Goal: Transaction & Acquisition: Purchase product/service

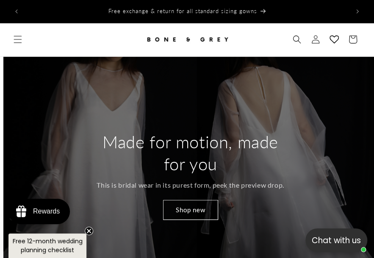
scroll to position [0, 749]
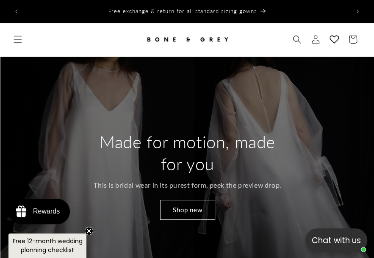
click at [306, 98] on div "Made for motion, made for you This is bridal wear in its purest form, peek the …" at bounding box center [187, 175] width 374 height 237
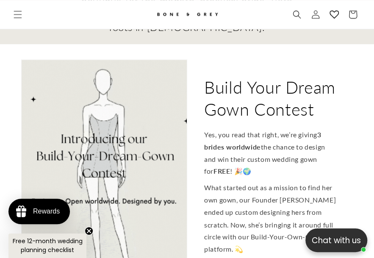
scroll to position [391, 0]
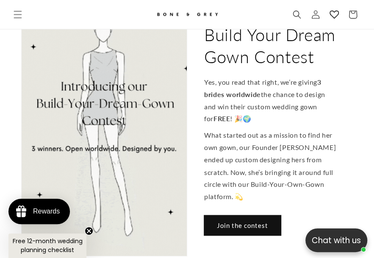
click link "Join the contest"
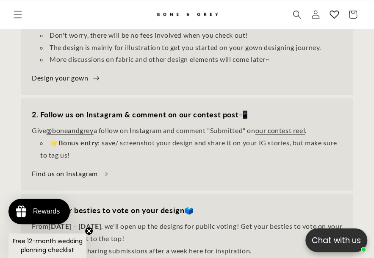
scroll to position [0, 652]
click at [52, 84] on link "Design your gown" at bounding box center [66, 78] width 68 height 12
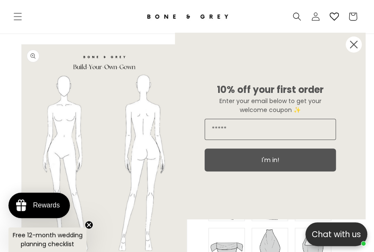
scroll to position [56, 0]
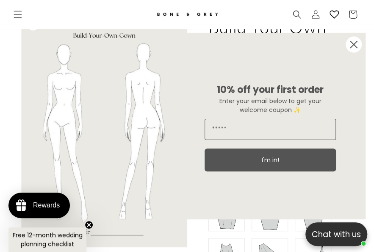
click at [358, 47] on circle "Close dialog" at bounding box center [354, 44] width 16 height 16
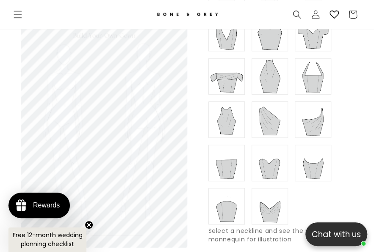
scroll to position [0, 652]
click at [286, 205] on img at bounding box center [270, 206] width 34 height 34
click at [228, 171] on img at bounding box center [227, 163] width 34 height 34
type input "**********"
click at [315, 172] on img at bounding box center [313, 163] width 34 height 34
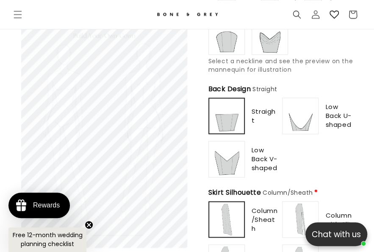
scroll to position [0, 0]
click at [309, 117] on img at bounding box center [301, 116] width 34 height 34
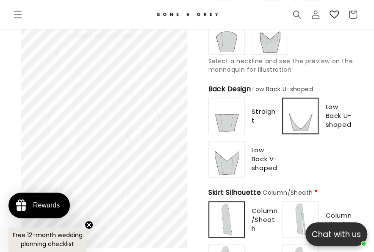
click at [228, 112] on img at bounding box center [227, 116] width 34 height 34
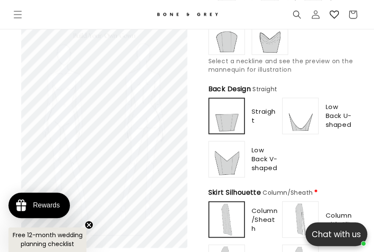
click at [224, 159] on img at bounding box center [227, 159] width 34 height 34
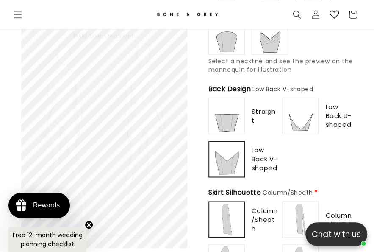
scroll to position [0, 326]
type input "**********"
click at [306, 121] on img at bounding box center [301, 116] width 34 height 34
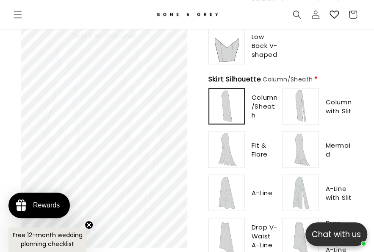
scroll to position [0, 652]
click at [224, 145] on img at bounding box center [227, 149] width 34 height 34
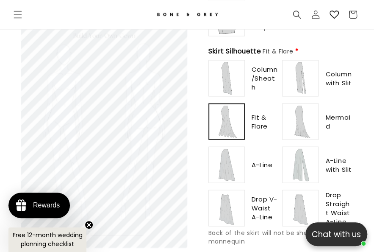
scroll to position [504, 0]
click at [236, 156] on img at bounding box center [227, 165] width 34 height 34
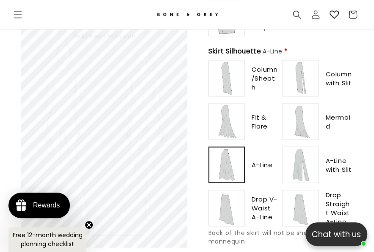
click at [232, 203] on img at bounding box center [227, 208] width 34 height 34
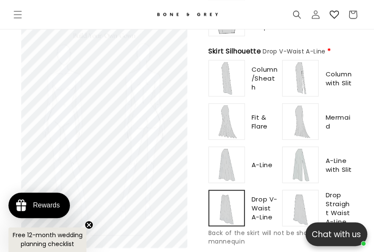
click at [303, 124] on img at bounding box center [301, 121] width 34 height 34
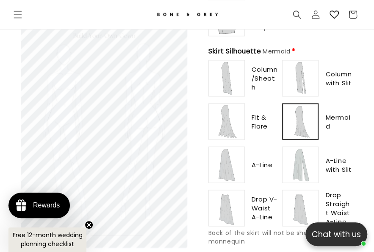
click at [216, 111] on img at bounding box center [227, 121] width 34 height 34
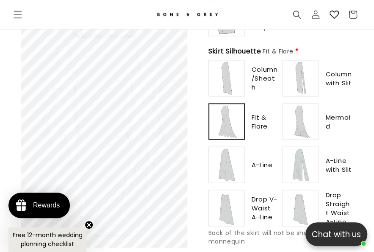
click at [298, 119] on img at bounding box center [301, 121] width 34 height 34
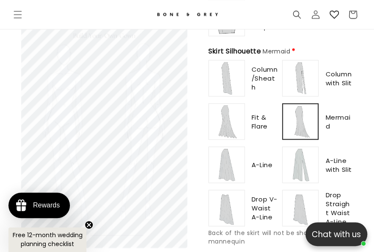
click at [227, 117] on img at bounding box center [227, 121] width 34 height 34
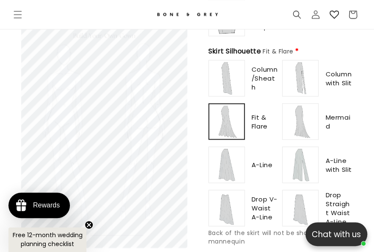
scroll to position [0, 326]
click at [299, 111] on img at bounding box center [301, 121] width 34 height 34
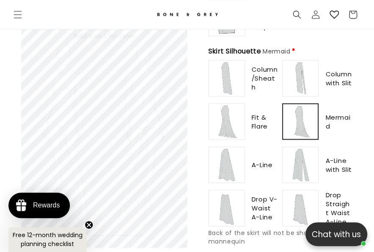
click at [236, 120] on img at bounding box center [227, 121] width 34 height 34
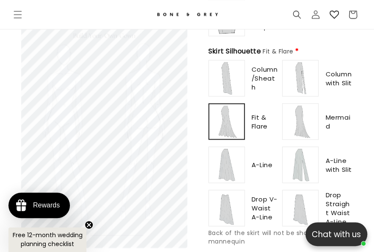
scroll to position [0, 652]
click at [304, 123] on img at bounding box center [301, 121] width 34 height 34
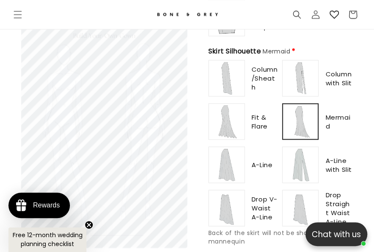
type input "**********"
click at [234, 121] on img at bounding box center [227, 121] width 34 height 34
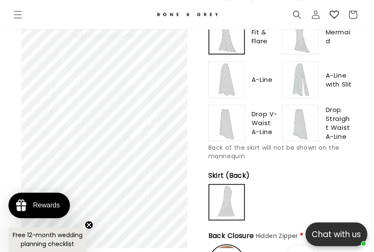
scroll to position [645, 0]
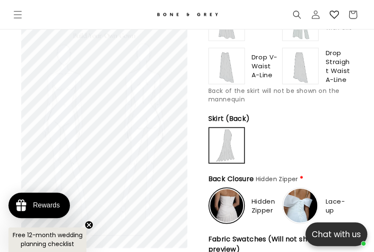
click at [213, 140] on img at bounding box center [226, 145] width 33 height 33
type input "**********"
click at [238, 145] on img at bounding box center [227, 146] width 34 height 34
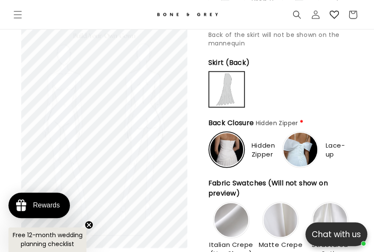
scroll to position [702, 0]
click at [305, 141] on img at bounding box center [301, 149] width 34 height 34
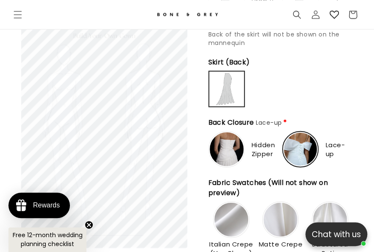
type input "**********"
click at [226, 151] on img at bounding box center [227, 149] width 34 height 34
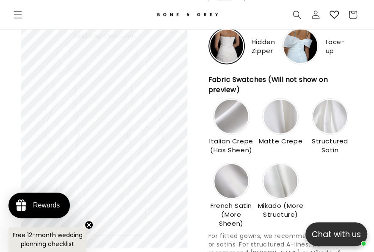
scroll to position [815, 0]
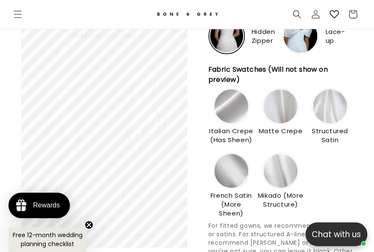
click at [334, 108] on img at bounding box center [330, 106] width 34 height 34
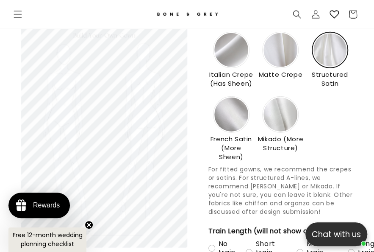
scroll to position [0, 0]
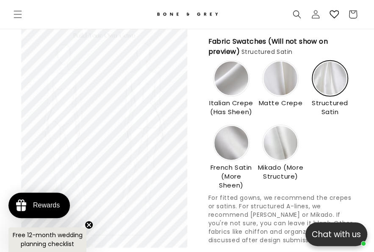
click at [288, 145] on img at bounding box center [281, 143] width 34 height 34
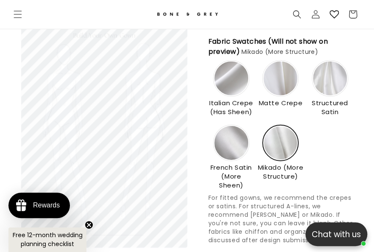
click at [334, 87] on img at bounding box center [330, 78] width 34 height 34
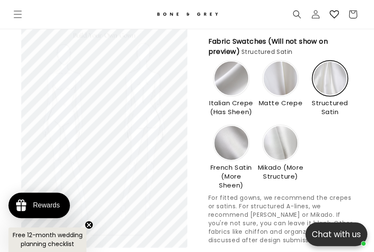
click at [282, 141] on img at bounding box center [281, 143] width 34 height 34
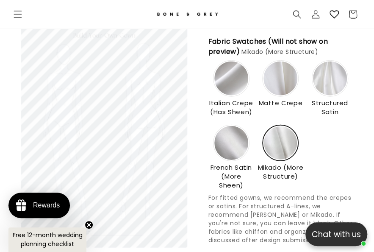
click at [335, 79] on img at bounding box center [330, 78] width 34 height 34
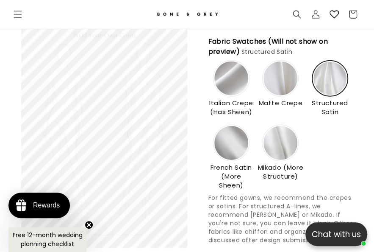
scroll to position [0, 652]
click at [284, 148] on img at bounding box center [281, 143] width 34 height 34
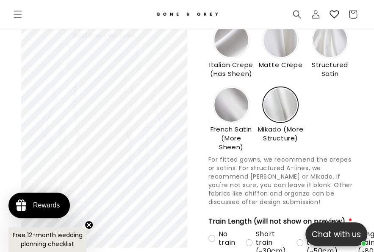
scroll to position [872, 0]
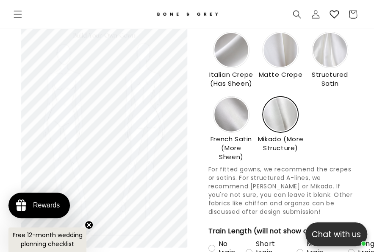
type input "**********"
click at [331, 51] on img at bounding box center [330, 50] width 34 height 34
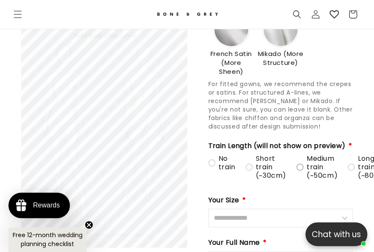
scroll to position [985, 0]
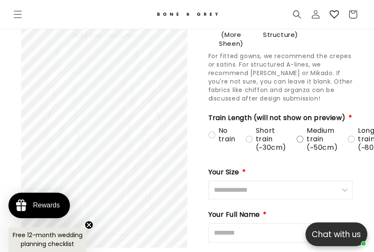
type input "**********"
click at [297, 134] on div "Medium train (~50cm)" at bounding box center [317, 138] width 41 height 25
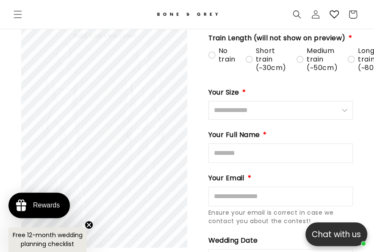
scroll to position [1070, 0]
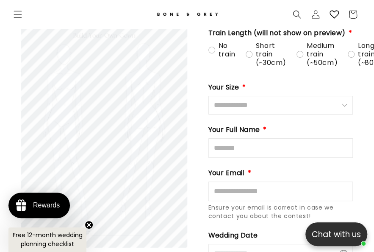
click at [280, 101] on input "Size" at bounding box center [281, 105] width 145 height 19
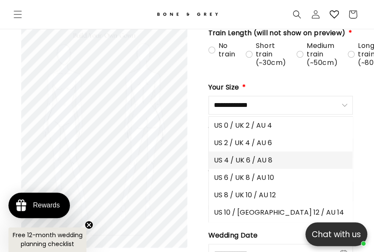
scroll to position [0, 0]
click at [253, 155] on span "US 4 / UK 6 / AU 8" at bounding box center [243, 160] width 59 height 11
type input "**********"
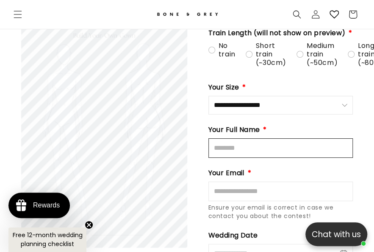
click at [250, 141] on input "Full Name" at bounding box center [281, 148] width 145 height 20
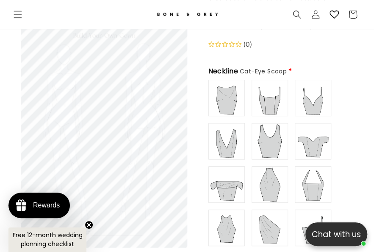
scroll to position [80, 0]
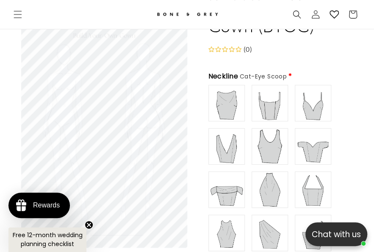
type input "**********"
click at [316, 145] on img at bounding box center [313, 146] width 34 height 34
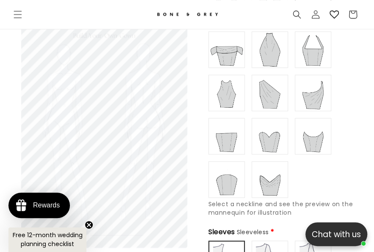
scroll to position [221, 0]
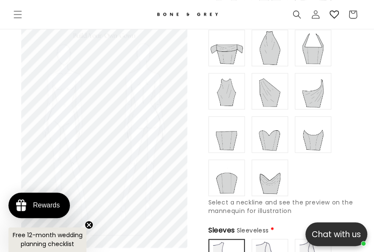
click at [267, 138] on img at bounding box center [270, 134] width 34 height 34
type input "**********"
click at [306, 137] on img at bounding box center [313, 134] width 34 height 34
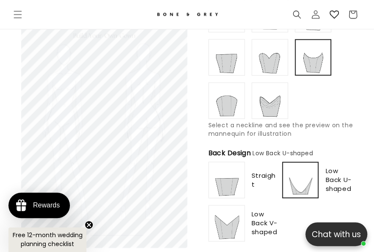
scroll to position [334, 0]
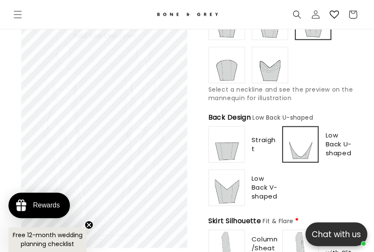
click at [231, 185] on img at bounding box center [227, 187] width 34 height 34
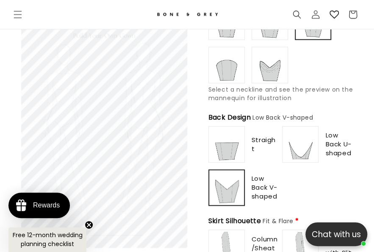
scroll to position [0, 326]
click at [309, 146] on img at bounding box center [301, 144] width 34 height 34
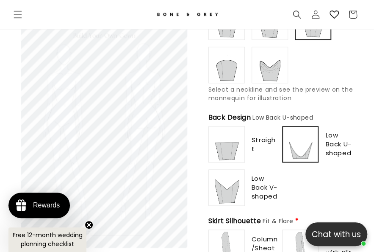
scroll to position [0, 0]
click at [241, 181] on img at bounding box center [227, 187] width 34 height 34
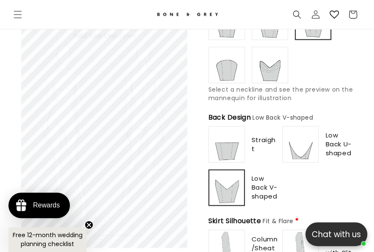
click at [222, 148] on img at bounding box center [227, 144] width 34 height 34
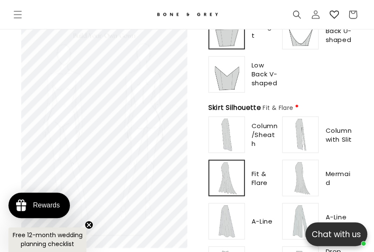
scroll to position [0, 326]
type input "**********"
click at [224, 67] on img at bounding box center [227, 74] width 34 height 34
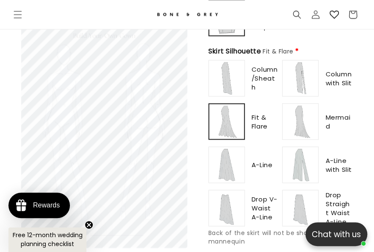
scroll to position [0, 652]
click at [310, 110] on img at bounding box center [301, 121] width 34 height 34
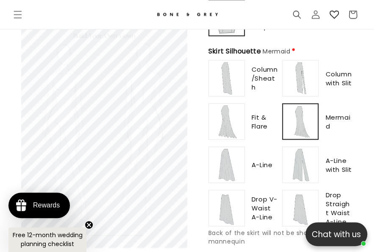
scroll to position [0, 0]
click at [236, 121] on img at bounding box center [227, 121] width 34 height 34
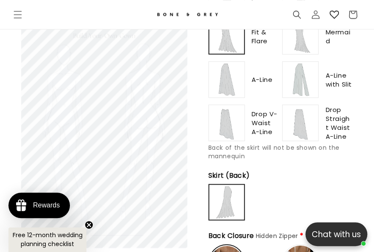
scroll to position [0, 326]
click at [302, 129] on img at bounding box center [301, 123] width 34 height 34
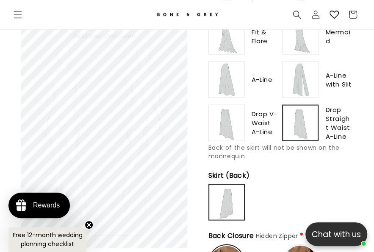
click at [234, 42] on img at bounding box center [227, 37] width 34 height 34
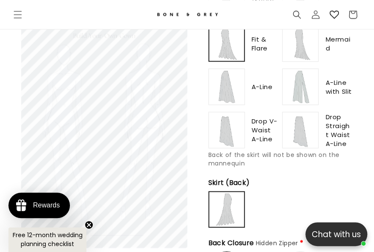
scroll to position [617, 0]
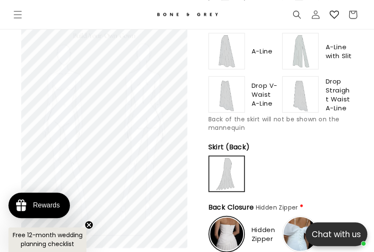
click at [226, 90] on img at bounding box center [227, 95] width 34 height 34
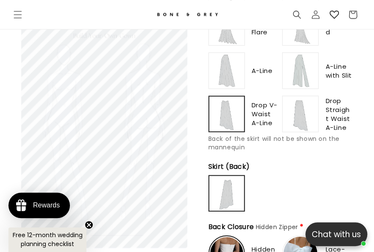
scroll to position [504, 0]
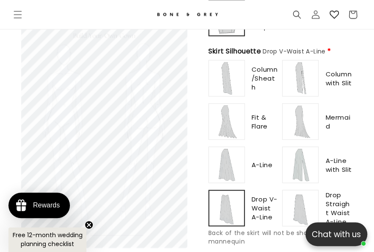
click at [230, 109] on img at bounding box center [227, 121] width 34 height 34
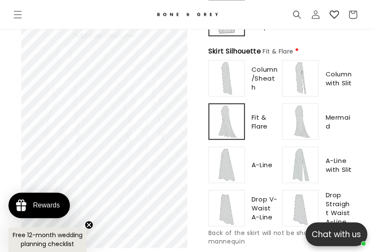
scroll to position [0, 0]
click at [225, 171] on img at bounding box center [227, 165] width 34 height 34
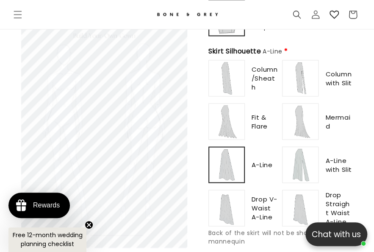
type input "**********"
click at [230, 115] on img at bounding box center [227, 121] width 34 height 34
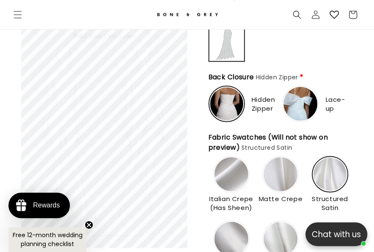
scroll to position [758, 0]
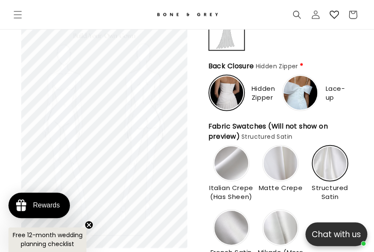
click at [223, 82] on img at bounding box center [226, 92] width 33 height 33
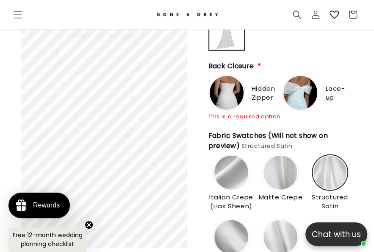
scroll to position [0, 326]
type input "**********"
click at [233, 77] on img at bounding box center [227, 93] width 34 height 34
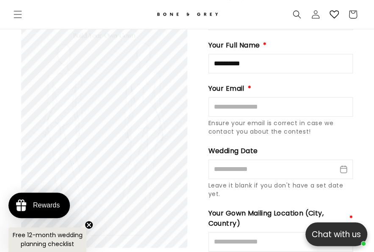
scroll to position [1154, 0]
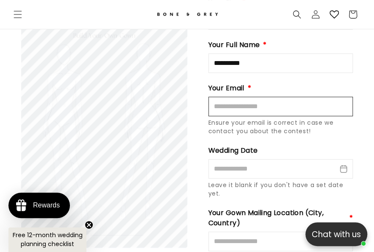
click at [283, 106] on input "Email" at bounding box center [281, 107] width 145 height 20
type input "**********"
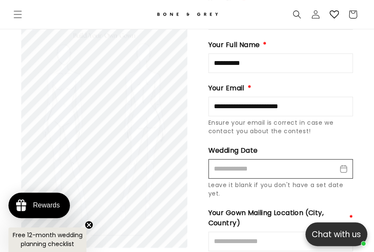
click at [341, 168] on input "Wedding Date" at bounding box center [281, 169] width 145 height 20
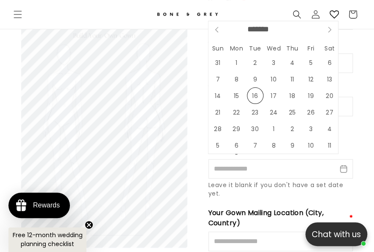
click at [332, 28] on icon at bounding box center [330, 30] width 6 height 6
select select "**"
click at [301, 28] on input "****" at bounding box center [287, 29] width 31 height 9
click at [303, 25] on span at bounding box center [300, 27] width 6 height 5
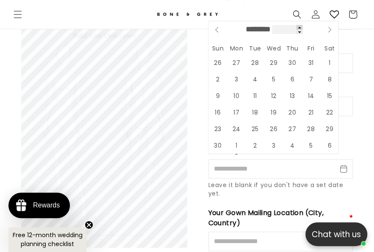
type input "****"
click at [219, 29] on icon at bounding box center [217, 30] width 6 height 6
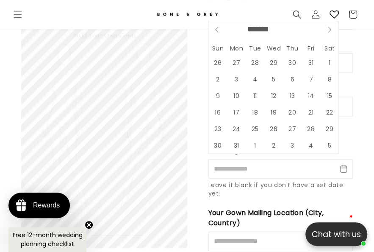
click at [219, 29] on icon at bounding box center [217, 30] width 6 height 6
select select "*"
click at [327, 90] on span "18" at bounding box center [330, 95] width 17 height 17
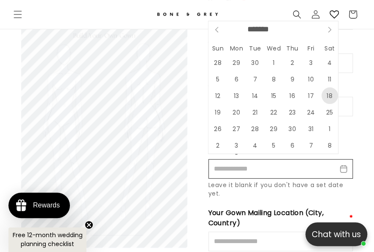
type input "**********"
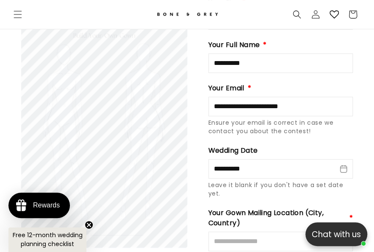
click at [260, 187] on div "Leave it blank if you don't have a set date yet." at bounding box center [281, 189] width 145 height 17
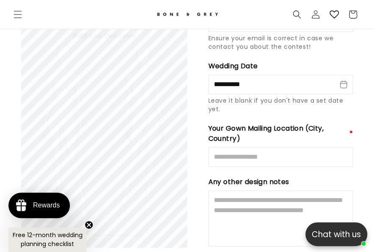
scroll to position [1239, 0]
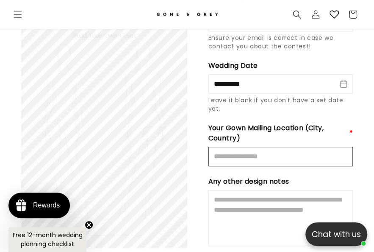
click at [254, 156] on input "Mailing Location" at bounding box center [281, 157] width 145 height 20
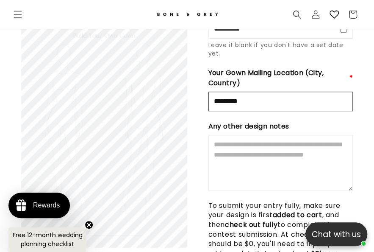
scroll to position [1296, 0]
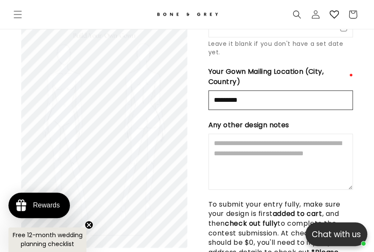
type input "*********"
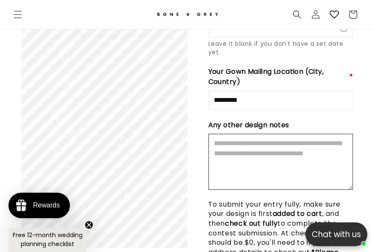
click at [270, 144] on textarea "Design Notes" at bounding box center [281, 162] width 145 height 56
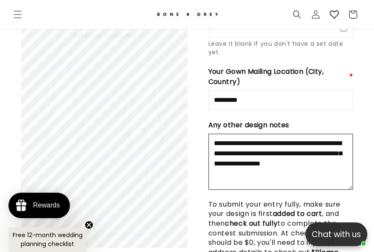
scroll to position [0, 652]
click at [317, 147] on textarea "**********" at bounding box center [281, 162] width 145 height 56
click at [322, 163] on textarea "**********" at bounding box center [281, 162] width 145 height 56
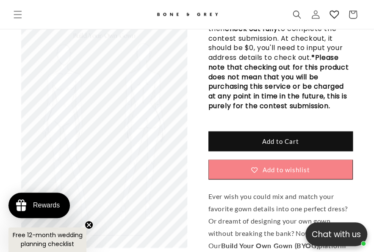
scroll to position [1578, 0]
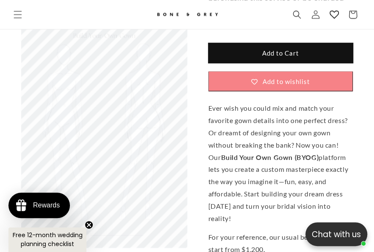
type textarea "**********"
click at [273, 47] on button "Add to Cart" at bounding box center [281, 53] width 145 height 20
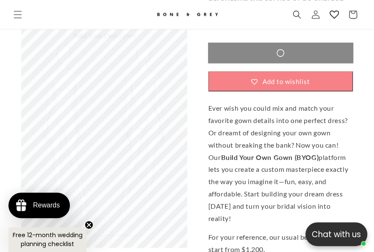
scroll to position [0, 326]
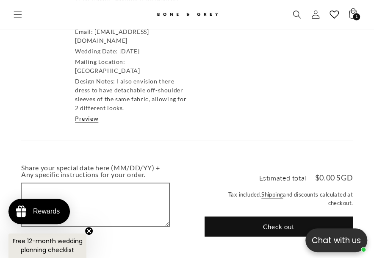
scroll to position [0, 326]
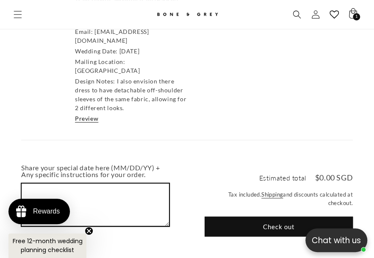
click at [126, 184] on textarea "Share your special date here (MM/DD/YY) + Any specific instructions for your or…" at bounding box center [96, 205] width 148 height 42
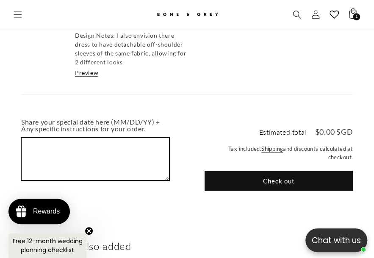
scroll to position [301, 0]
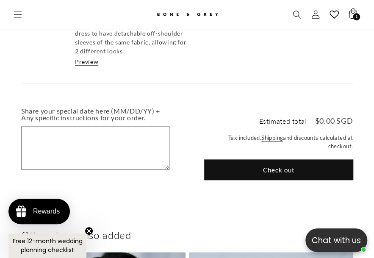
click at [257, 160] on button "Check out" at bounding box center [279, 170] width 148 height 20
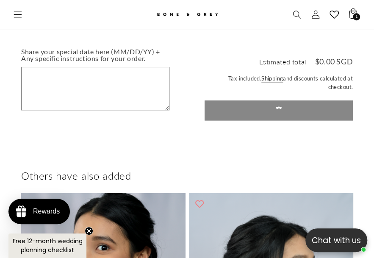
scroll to position [329, 0]
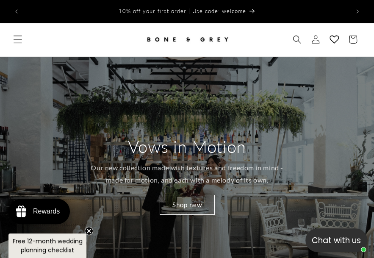
click at [26, 34] on span "Menu" at bounding box center [17, 39] width 19 height 19
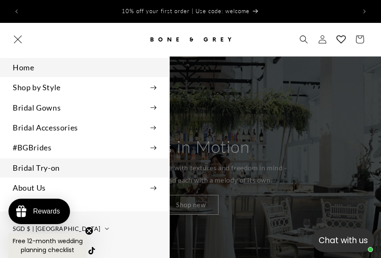
scroll to position [17, 0]
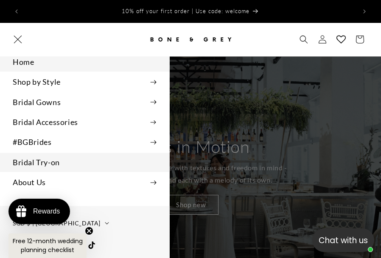
click at [46, 161] on link "Bridal Try-on" at bounding box center [84, 162] width 169 height 19
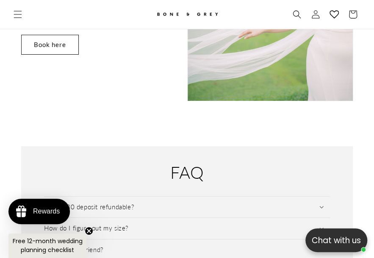
scroll to position [1267, 0]
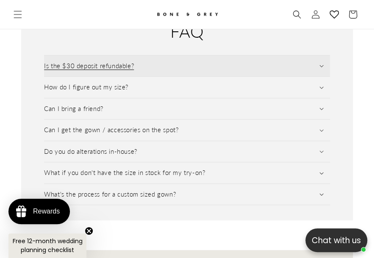
click at [153, 77] on summary "Is the $30 deposit refundable?" at bounding box center [187, 66] width 286 height 21
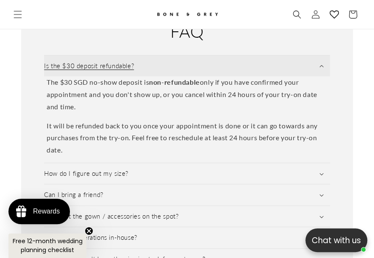
scroll to position [0, 326]
click at [153, 77] on summary "Is the $30 deposit refundable?" at bounding box center [187, 66] width 286 height 21
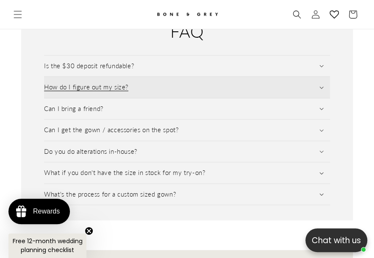
click at [144, 96] on summary "How do I figure out my size?" at bounding box center [187, 87] width 286 height 21
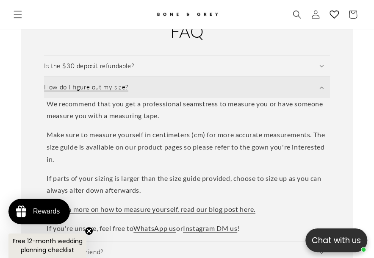
click at [148, 93] on summary "How do I figure out my size?" at bounding box center [187, 87] width 286 height 21
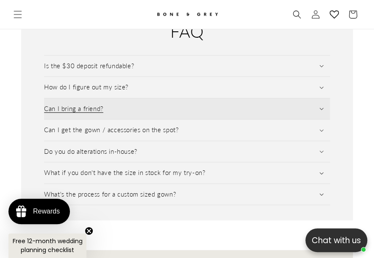
click at [151, 109] on summary "Can I bring a friend?" at bounding box center [187, 108] width 286 height 21
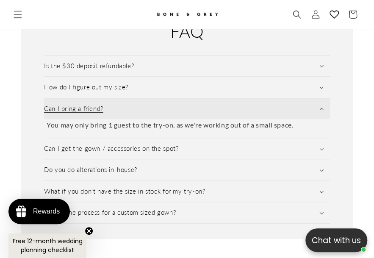
scroll to position [0, 652]
click at [151, 110] on summary "Can I bring a friend?" at bounding box center [187, 108] width 286 height 21
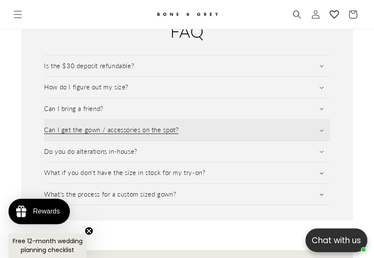
click at [148, 131] on summary "Can I get the gown / accessories on the spot?" at bounding box center [187, 130] width 286 height 21
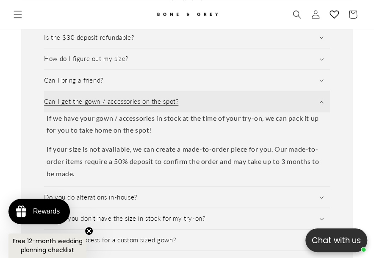
scroll to position [0, 0]
click at [221, 104] on summary "Can I get the gown / accessories on the spot?" at bounding box center [187, 101] width 286 height 21
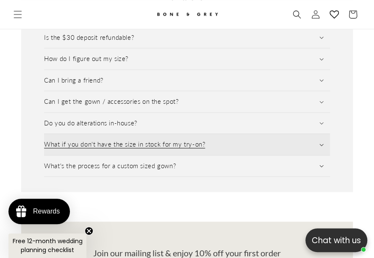
click at [187, 149] on h3 "What if you don't have the size in stock for my try-on?" at bounding box center [124, 144] width 161 height 8
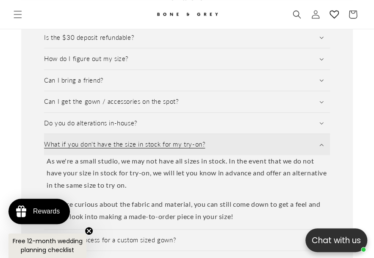
click at [187, 149] on h3 "What if you don't have the size in stock for my try-on?" at bounding box center [124, 144] width 161 height 8
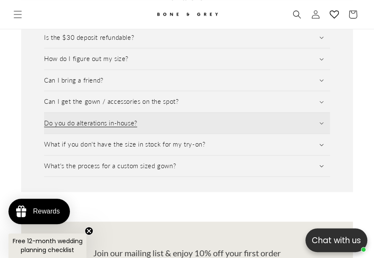
click at [189, 129] on summary "Do you do alterations in-house?" at bounding box center [187, 123] width 286 height 21
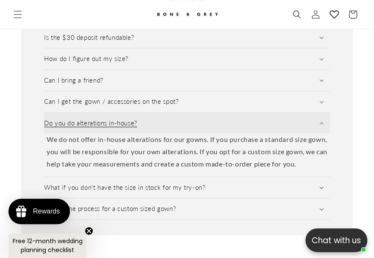
scroll to position [0, 326]
click at [190, 131] on summary "Do you do alterations in-house?" at bounding box center [187, 123] width 286 height 21
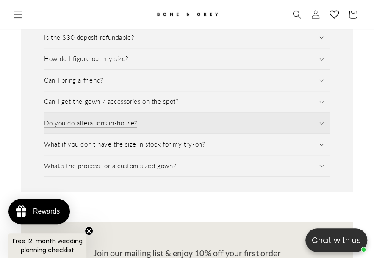
scroll to position [0, 652]
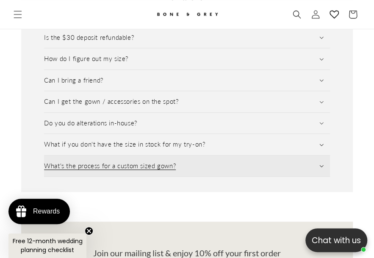
click at [184, 173] on summary "What's the process for a custom sized gown?" at bounding box center [187, 166] width 286 height 21
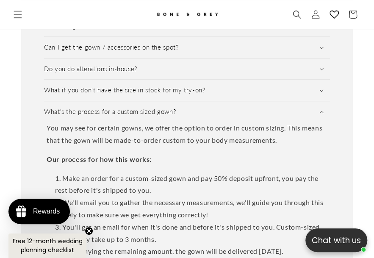
scroll to position [1352, 0]
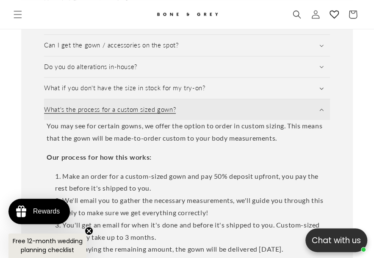
click at [197, 120] on summary "What's the process for a custom sized gown?" at bounding box center [187, 109] width 286 height 21
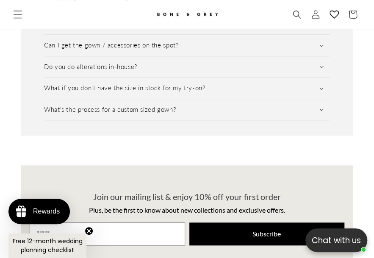
click at [25, 8] on span "Menu" at bounding box center [17, 14] width 19 height 19
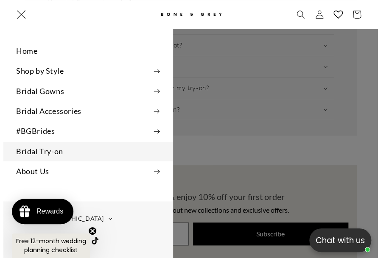
scroll to position [0, 665]
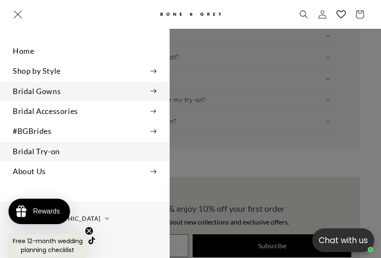
click at [62, 86] on summary "Bridal Gowns" at bounding box center [84, 91] width 169 height 19
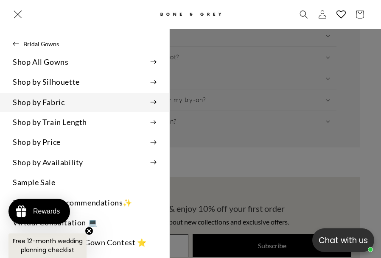
click at [64, 94] on summary "Shop by Fabric" at bounding box center [84, 102] width 169 height 19
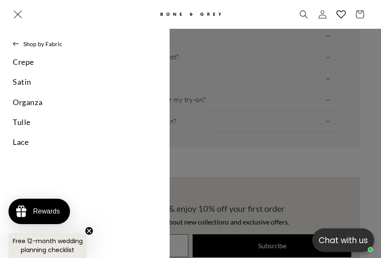
scroll to position [0, 0]
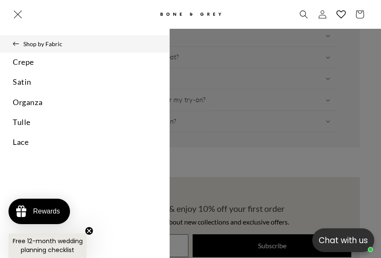
click at [10, 45] on button "Shop by Fabric" at bounding box center [84, 43] width 169 height 17
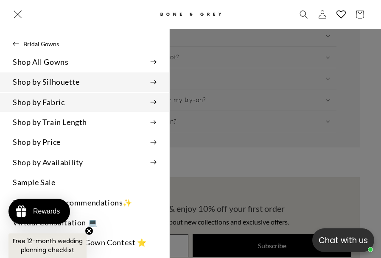
click at [58, 81] on summary "Shop by Silhouette" at bounding box center [84, 82] width 169 height 19
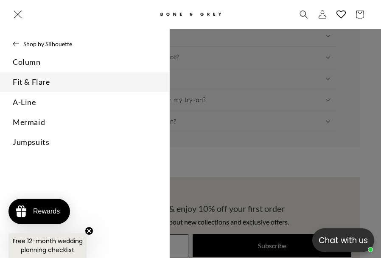
click at [52, 78] on link "Fit & Flare" at bounding box center [84, 82] width 169 height 19
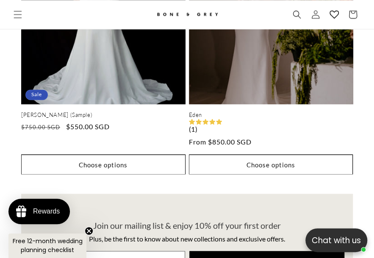
scroll to position [0, 652]
